Goal: Information Seeking & Learning: Learn about a topic

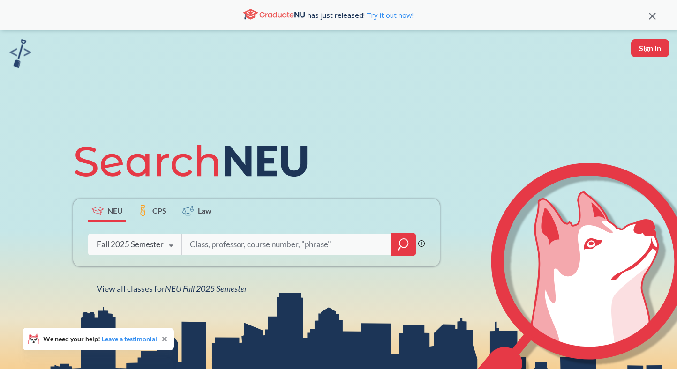
click at [221, 251] on input "search" at bounding box center [286, 245] width 195 height 20
type input "math3527"
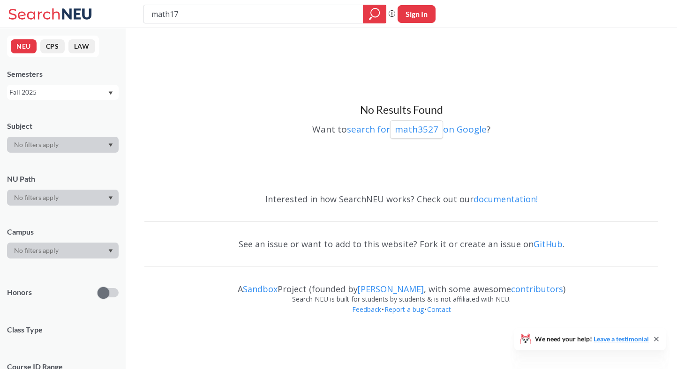
type input "math175"
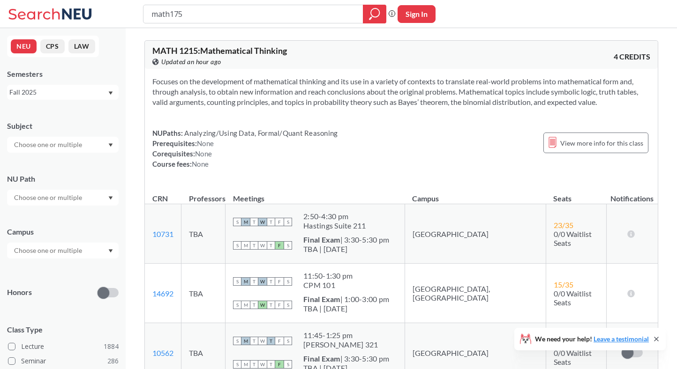
scroll to position [22, 0]
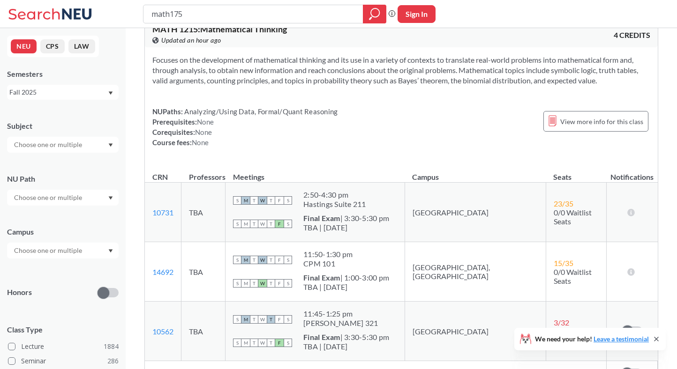
click at [170, 15] on input "math175" at bounding box center [253, 14] width 206 height 16
type input "math3175"
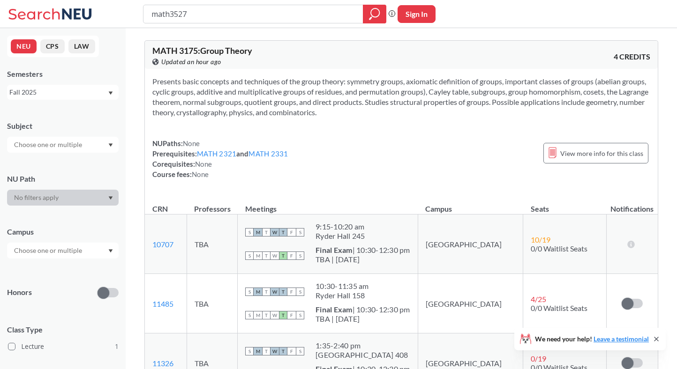
type input "math3527"
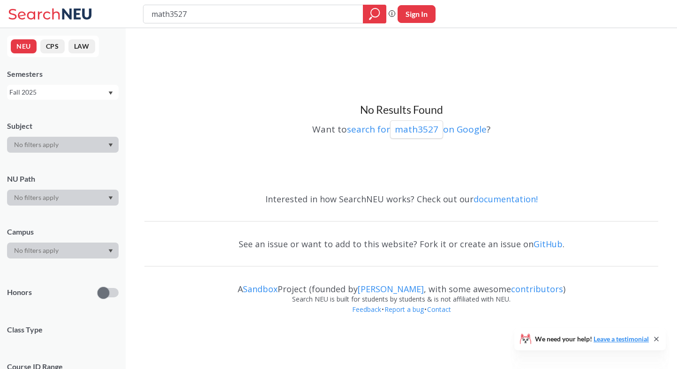
click at [63, 89] on div "Fall 2025" at bounding box center [58, 92] width 98 height 10
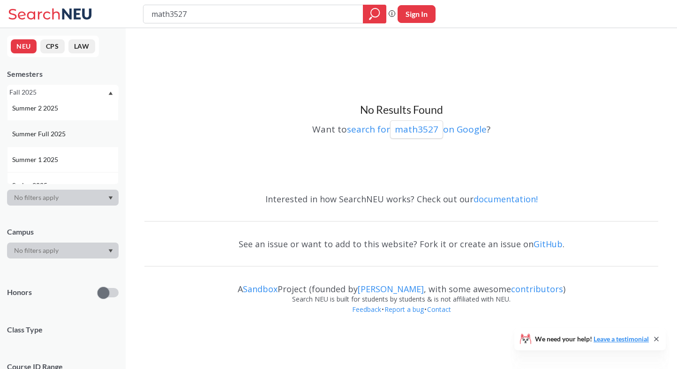
scroll to position [31, 0]
click at [60, 154] on div "Summer 1 2025" at bounding box center [65, 159] width 106 height 10
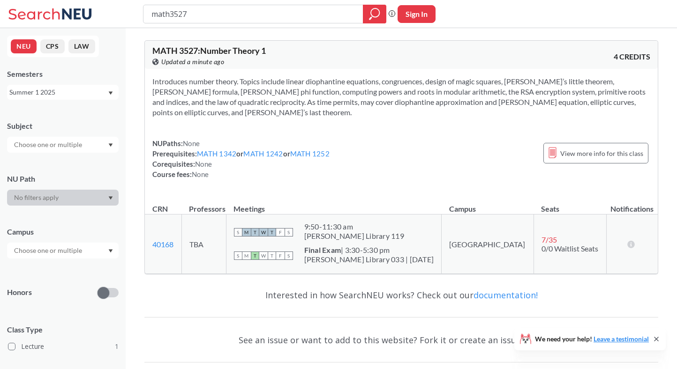
click at [96, 87] on div "Summer 1 2025" at bounding box center [63, 92] width 112 height 15
click at [151, 96] on div "Introduces number theory. Topics include linear diophantine equations, congruen…" at bounding box center [401, 132] width 513 height 126
click at [85, 99] on div "Summer 1 2025" at bounding box center [63, 92] width 112 height 15
click at [82, 139] on div "Spring 2025" at bounding box center [65, 135] width 106 height 10
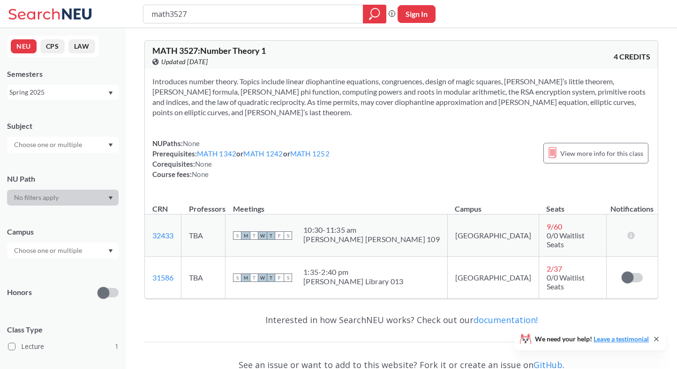
click at [92, 95] on div "Spring 2025" at bounding box center [58, 92] width 98 height 10
click at [85, 134] on div "Summer 1 2025" at bounding box center [65, 131] width 106 height 10
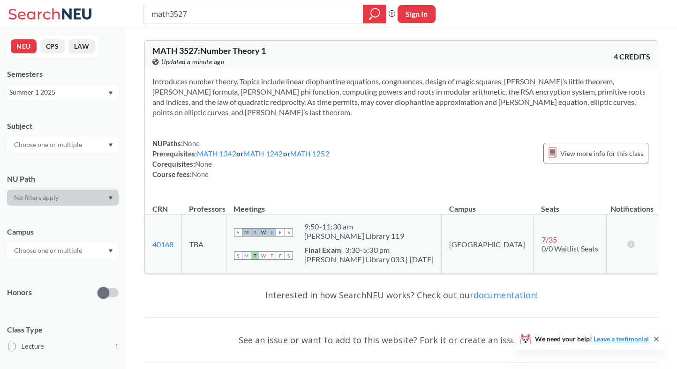
click at [113, 98] on div "Summer 1 2025" at bounding box center [63, 92] width 112 height 15
click at [64, 121] on div "Fall 2025" at bounding box center [63, 113] width 112 height 26
